Goal: Information Seeking & Learning: Learn about a topic

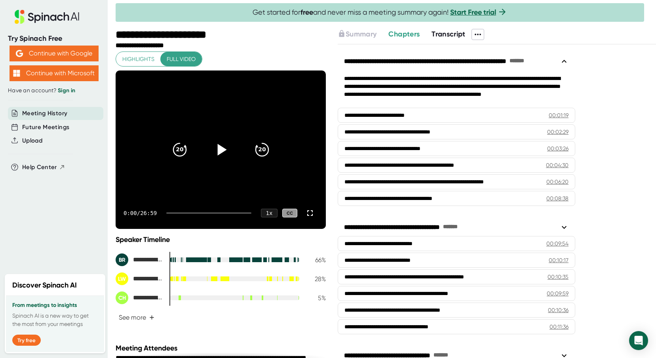
click at [212, 156] on icon at bounding box center [221, 150] width 20 height 20
click at [184, 213] on div at bounding box center [208, 213] width 85 height 2
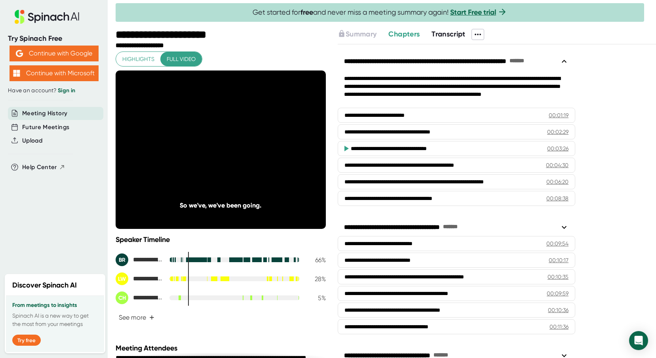
click at [217, 213] on div at bounding box center [208, 213] width 85 height 2
click at [213, 212] on div at bounding box center [189, 213] width 47 height 2
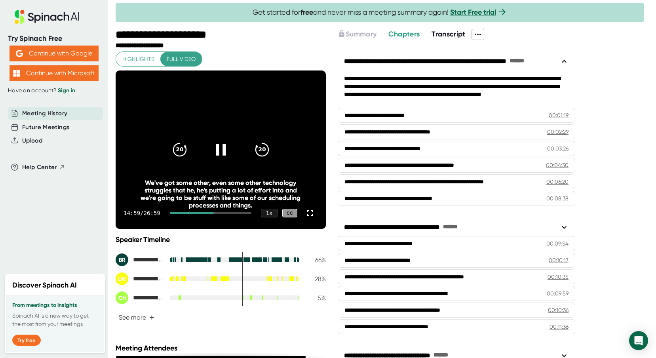
click at [231, 215] on div "14:59 / 26:59 1 x CC" at bounding box center [221, 213] width 210 height 32
click at [220, 150] on icon at bounding box center [221, 150] width 20 height 20
